Goal: Check status: Check status

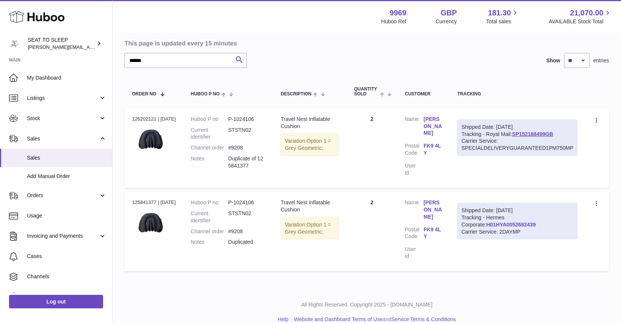
click at [487, 221] on link "H01HYA0052682439" at bounding box center [512, 224] width 50 height 6
click at [534, 131] on link "SP152188499GB" at bounding box center [532, 134] width 41 height 6
drag, startPoint x: 149, startPoint y: 60, endPoint x: 108, endPoint y: 60, distance: 41.3
click at [108, 60] on div "Huboo SEAT TO SLEEP amy@seattosleep.co.uk Main My Dashboard Listings Not with H…" at bounding box center [310, 132] width 621 height 404
type input "***"
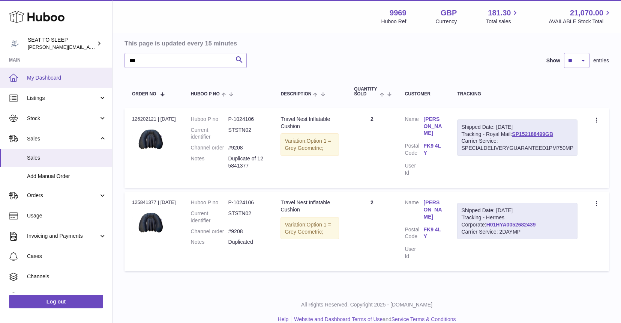
drag, startPoint x: 162, startPoint y: 67, endPoint x: 45, endPoint y: 78, distance: 118.0
click at [45, 78] on span "My Dashboard" at bounding box center [67, 77] width 80 height 7
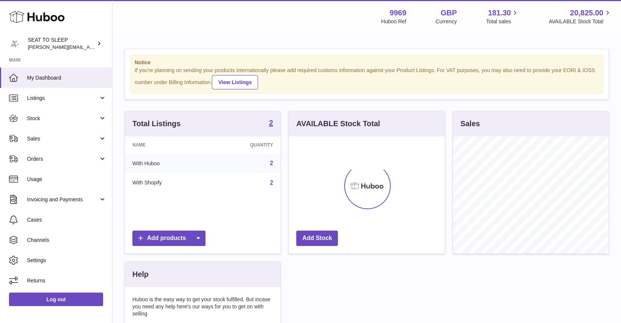
scroll to position [117, 156]
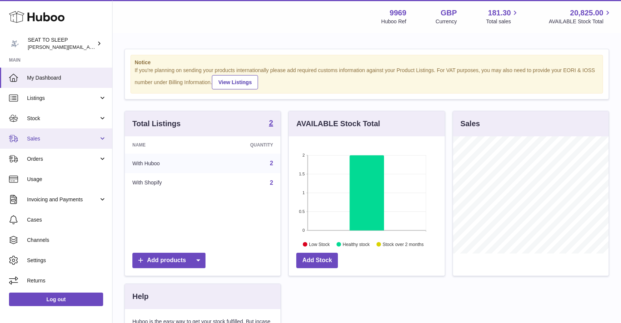
click at [48, 139] on span "Sales" at bounding box center [63, 138] width 72 height 7
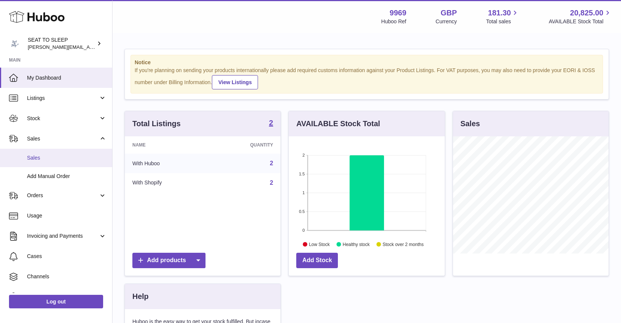
click at [45, 155] on span "Sales" at bounding box center [67, 157] width 80 height 7
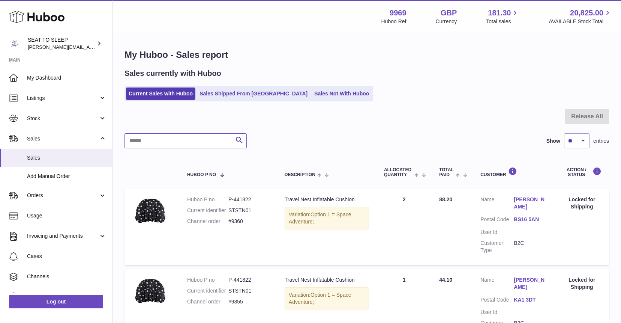
click at [154, 142] on input "text" at bounding box center [186, 140] width 122 height 15
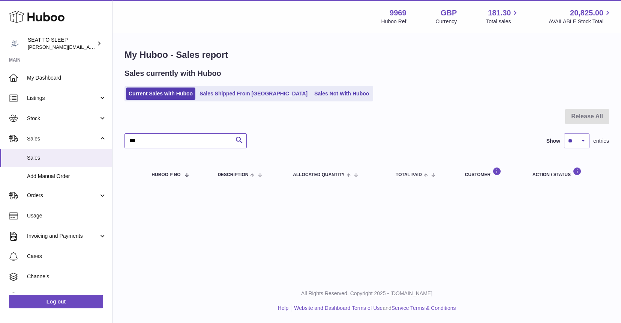
type input "***"
drag, startPoint x: 154, startPoint y: 142, endPoint x: 242, endPoint y: 91, distance: 101.4
click at [242, 91] on link "Sales Shipped From Huboo" at bounding box center [253, 93] width 113 height 12
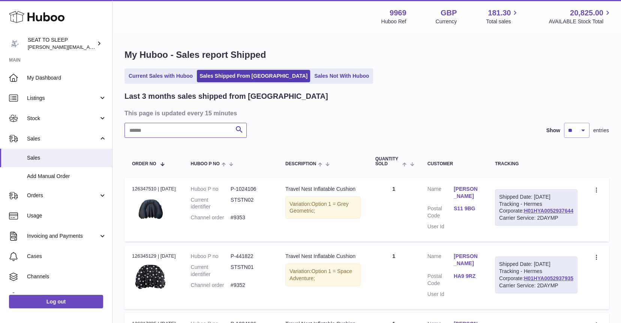
click at [150, 131] on input "text" at bounding box center [186, 130] width 122 height 15
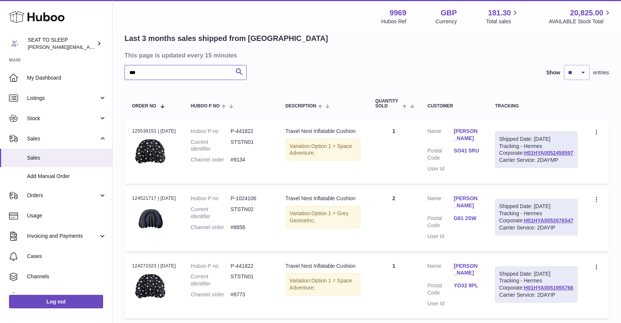
scroll to position [60, 0]
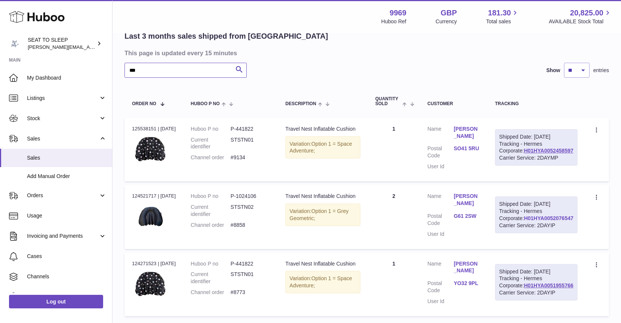
type input "***"
click at [546, 221] on link "H01HYA0052076547" at bounding box center [549, 218] width 50 height 6
